Goal: Task Accomplishment & Management: Manage account settings

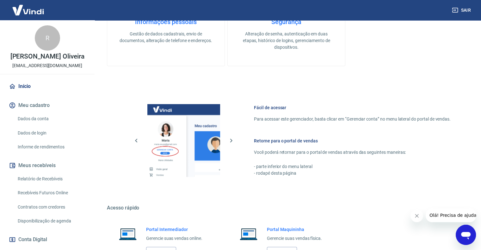
scroll to position [249, 0]
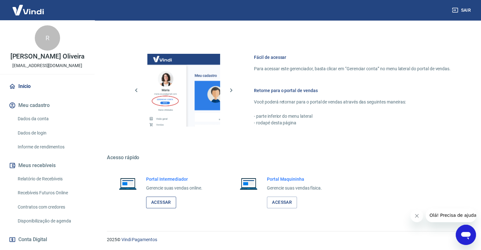
click at [166, 205] on link "Acessar" at bounding box center [161, 203] width 30 height 12
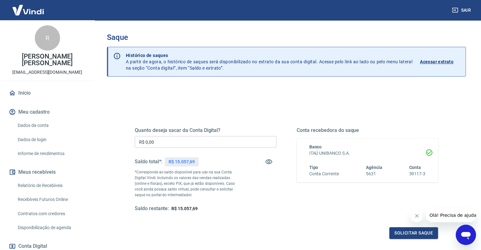
click at [417, 216] on icon "Fechar mensagem da empresa" at bounding box center [417, 215] width 3 height 3
drag, startPoint x: 464, startPoint y: 8, endPoint x: 460, endPoint y: 9, distance: 4.2
click at [464, 8] on button "Sair" at bounding box center [462, 10] width 23 height 12
